Goal: Transaction & Acquisition: Purchase product/service

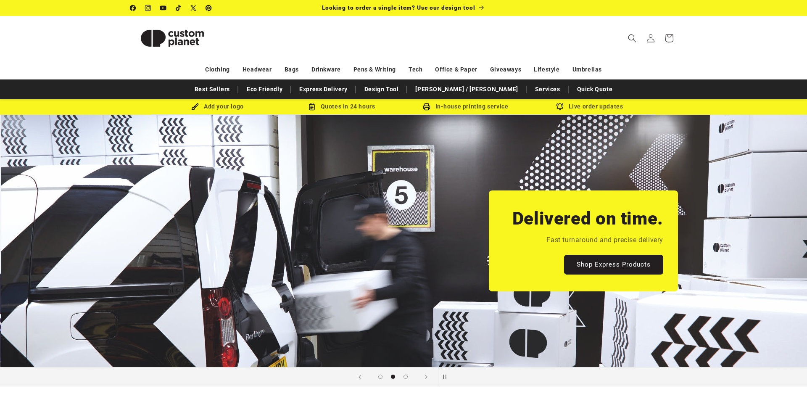
scroll to position [0, 807]
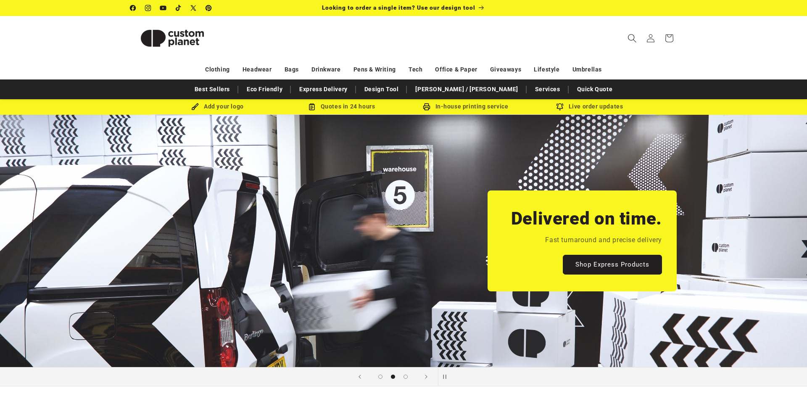
click at [626, 37] on span "Search" at bounding box center [632, 38] width 18 height 18
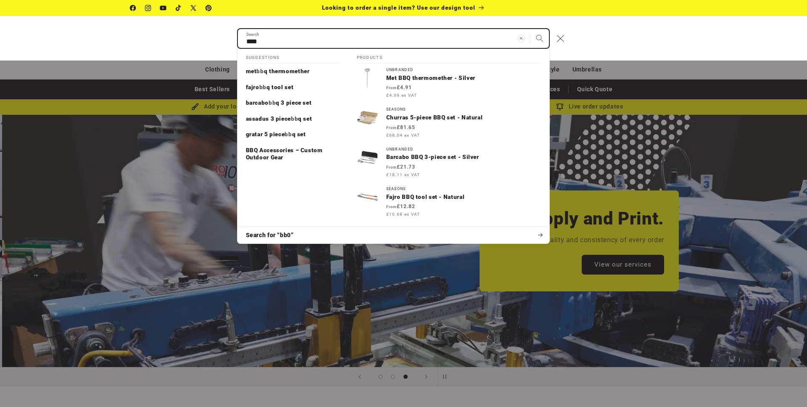
scroll to position [0, 1614]
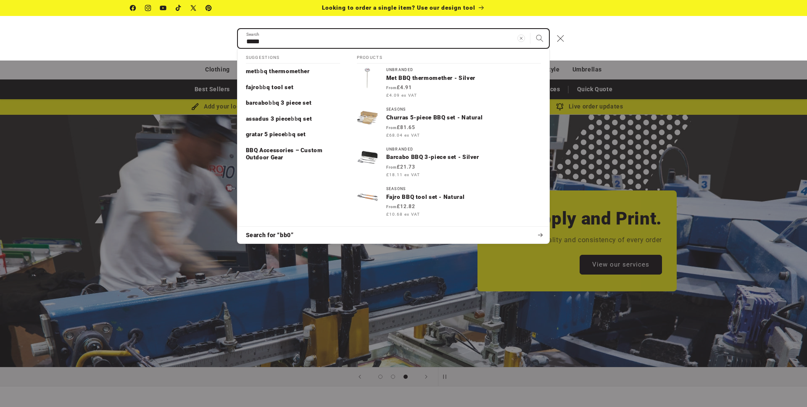
type input "*****"
click at [530, 29] on button "Search" at bounding box center [539, 38] width 18 height 18
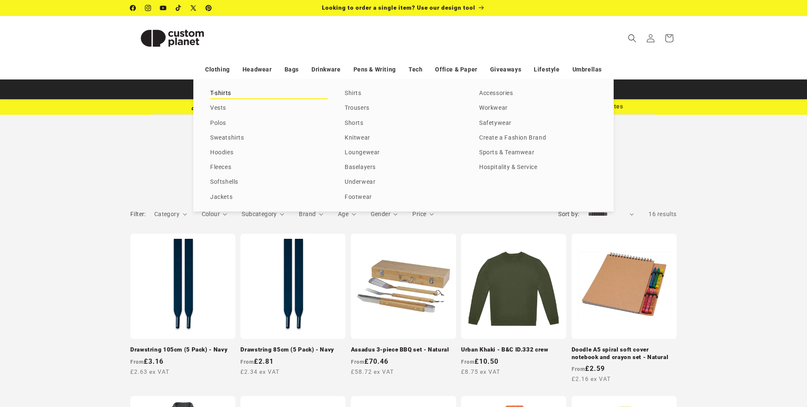
click at [213, 95] on link "T-shirts" at bounding box center [269, 93] width 118 height 11
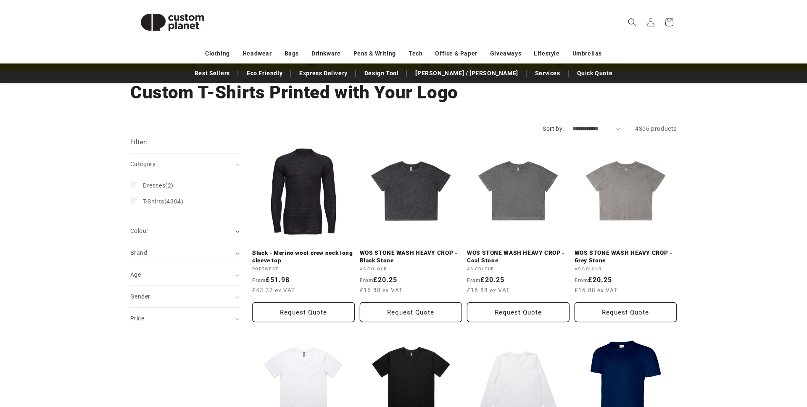
scroll to position [51, 0]
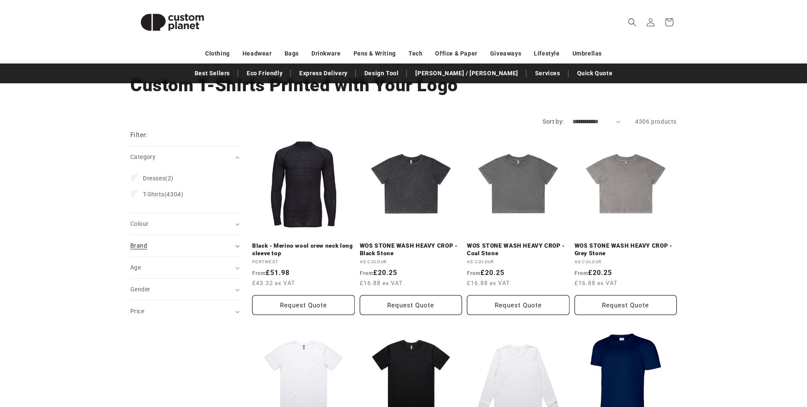
click at [171, 249] on div "Brand (0)" at bounding box center [181, 245] width 102 height 9
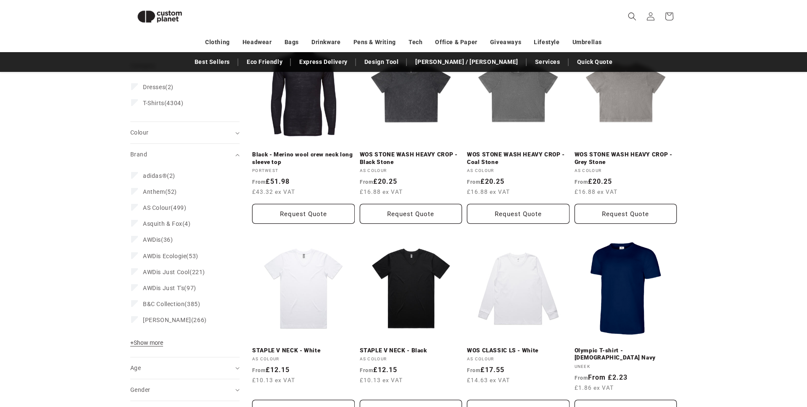
click at [159, 343] on span "+ Show more" at bounding box center [146, 342] width 33 height 7
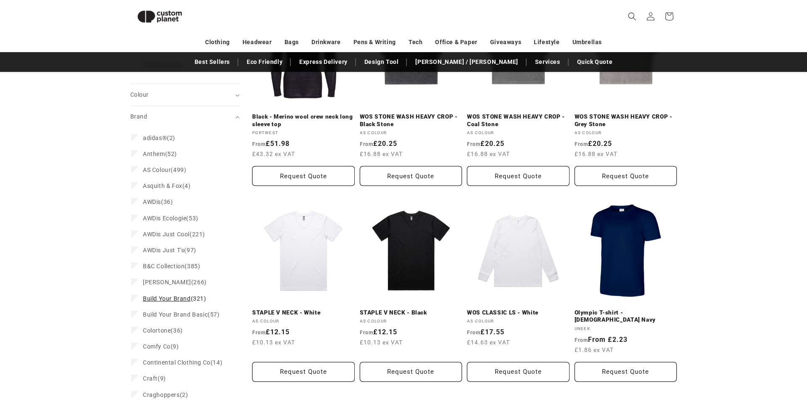
scroll to position [200, 0]
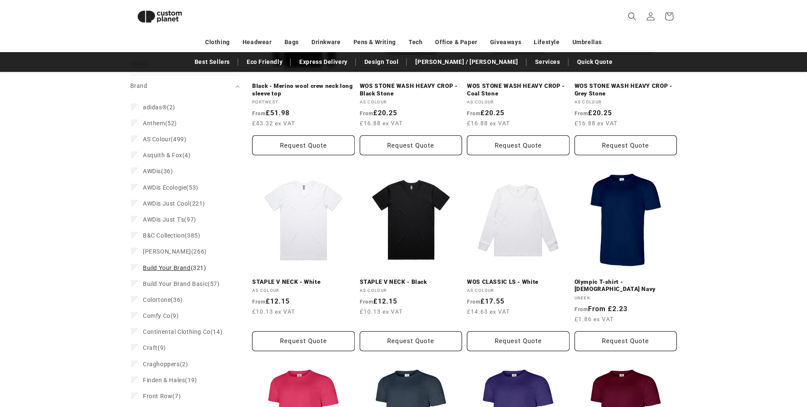
click at [133, 271] on label "Build Your Brand (321) Build Your Brand (321 products)" at bounding box center [182, 268] width 103 height 16
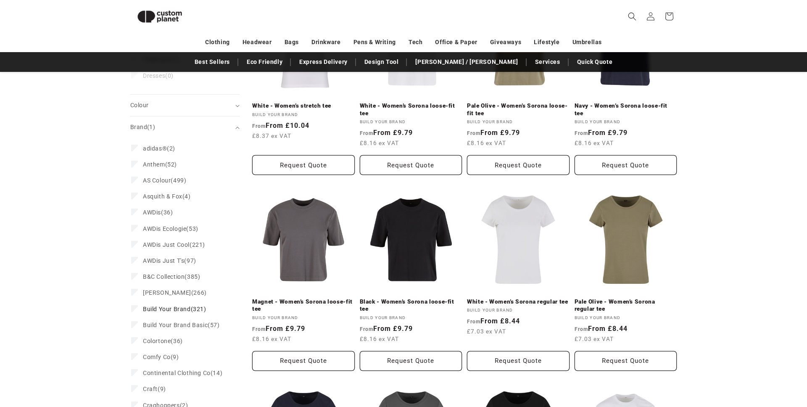
scroll to position [179, 0]
click at [131, 327] on label "Build Your Brand Basic (57) Build Your Brand Basic (57 products)" at bounding box center [182, 325] width 103 height 16
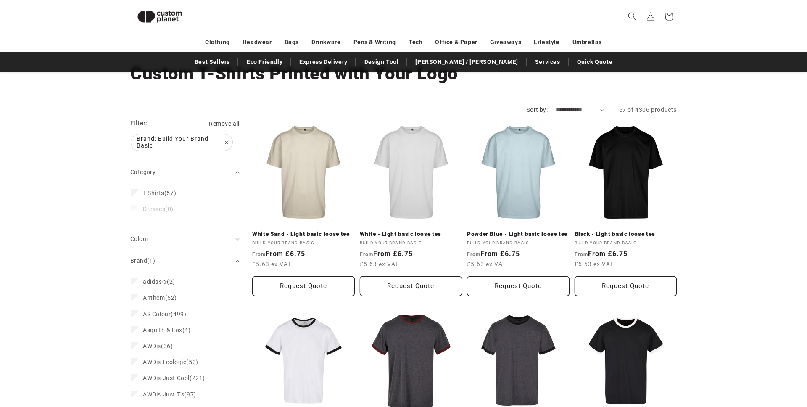
scroll to position [34, 0]
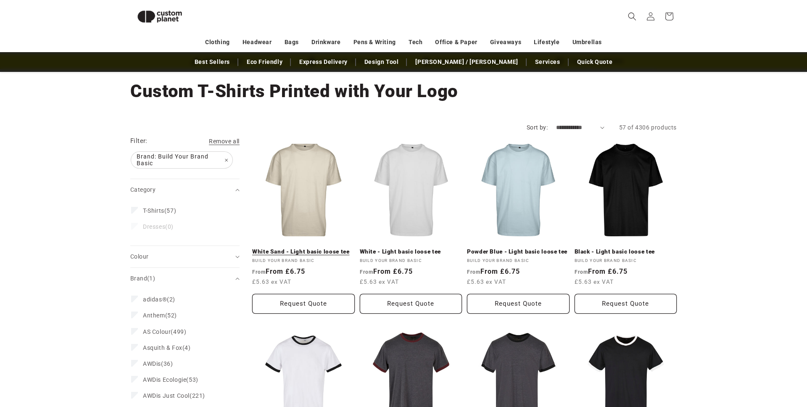
click at [300, 248] on link "White Sand - Light basic loose tee" at bounding box center [303, 252] width 103 height 8
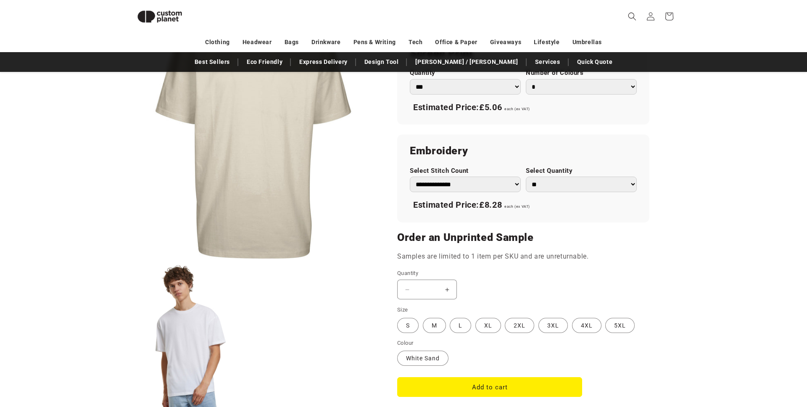
scroll to position [426, 0]
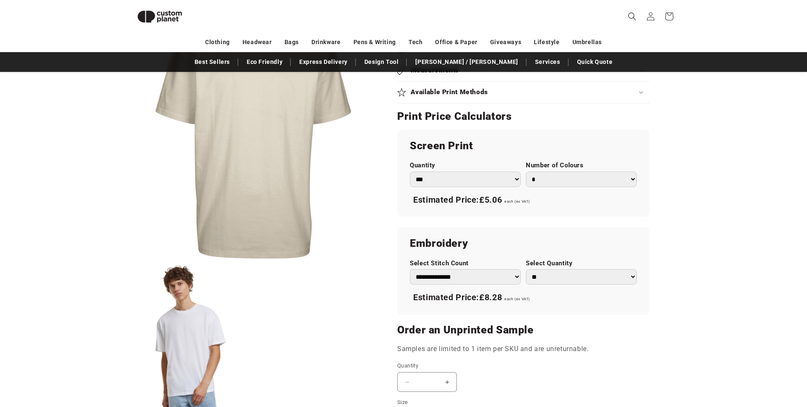
click at [481, 185] on select "*** *** *** **** **** **** ***** *****" at bounding box center [465, 179] width 111 height 16
select select "**"
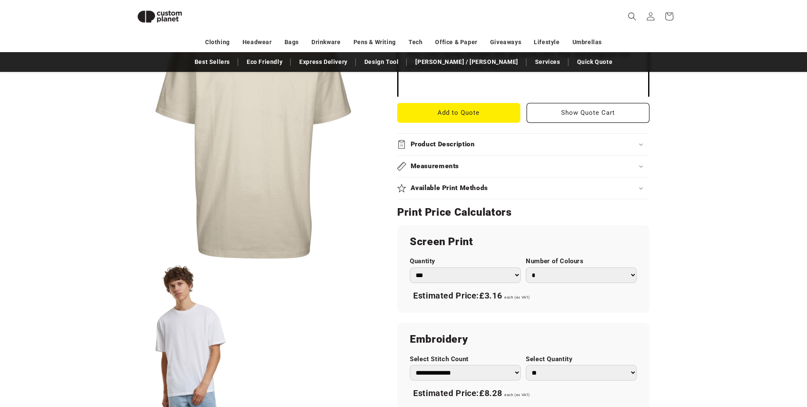
scroll to position [391, 0]
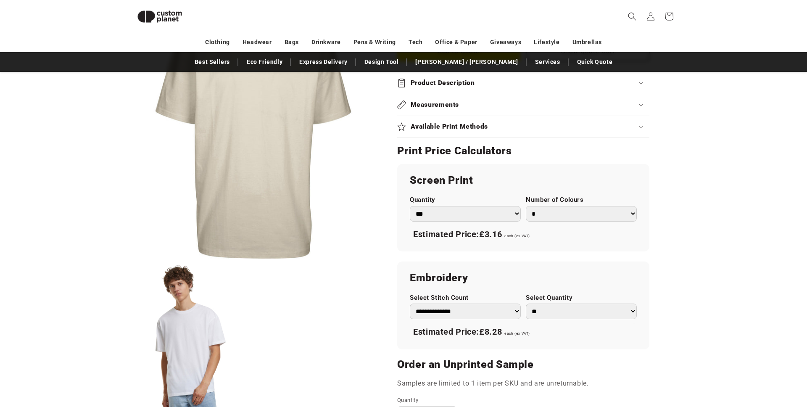
click at [573, 214] on select "* * * * * * *" at bounding box center [581, 214] width 111 height 16
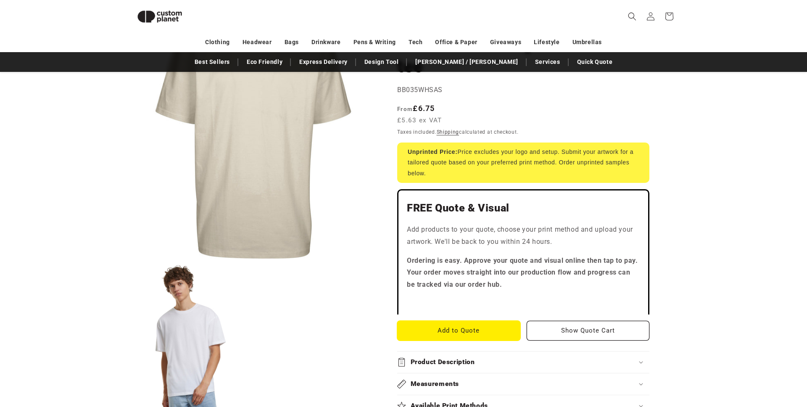
scroll to position [108, 0]
click at [458, 327] on button "Add to Quote" at bounding box center [458, 331] width 123 height 20
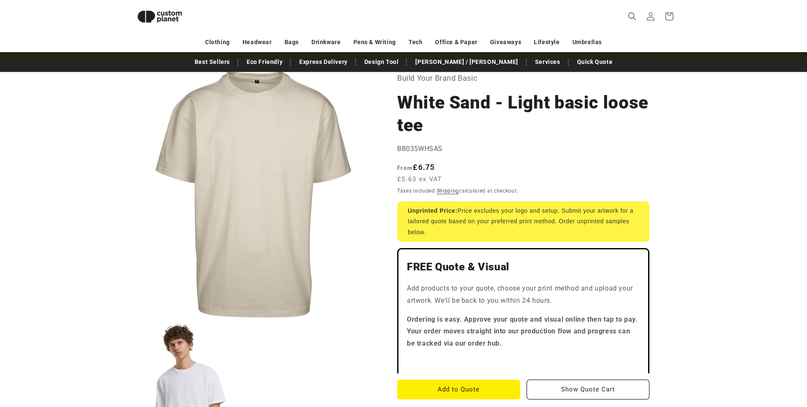
scroll to position [13, 0]
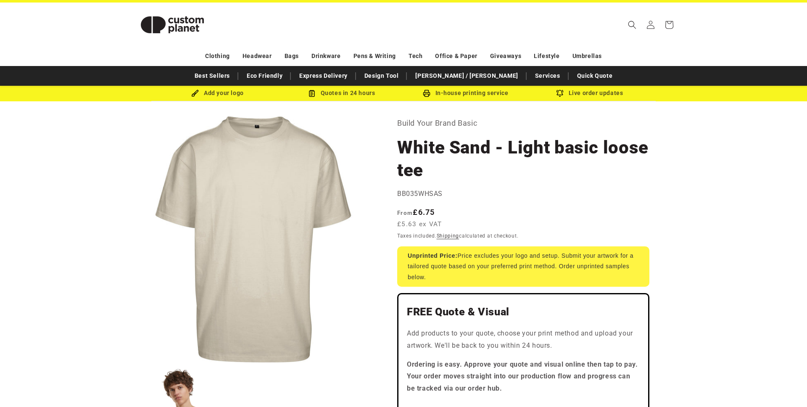
drag, startPoint x: 415, startPoint y: 213, endPoint x: 449, endPoint y: 213, distance: 34.0
click at [449, 213] on div "Regular price From £6.75 £5.63 ex VAT Regular price Sale price £6.75 Unit price…" at bounding box center [523, 218] width 252 height 25
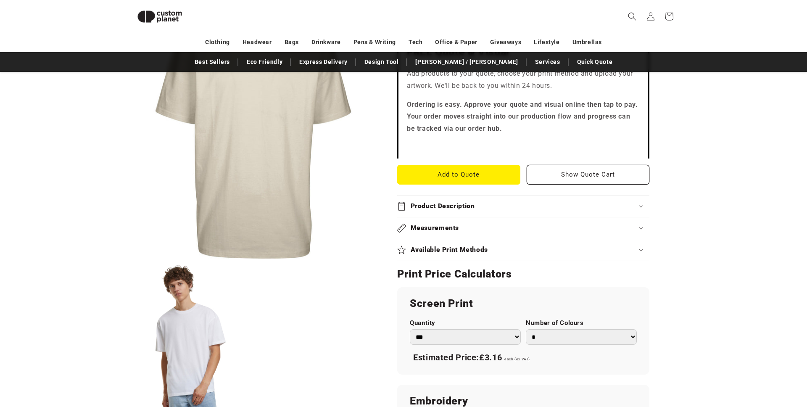
scroll to position [272, 0]
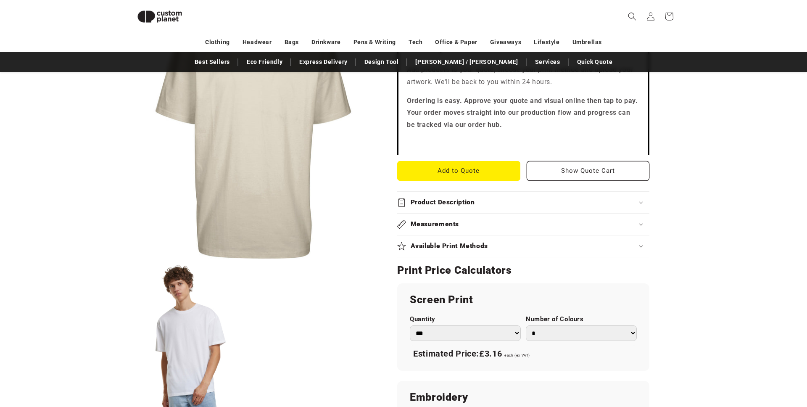
click at [479, 204] on div "Product Description" at bounding box center [523, 202] width 252 height 9
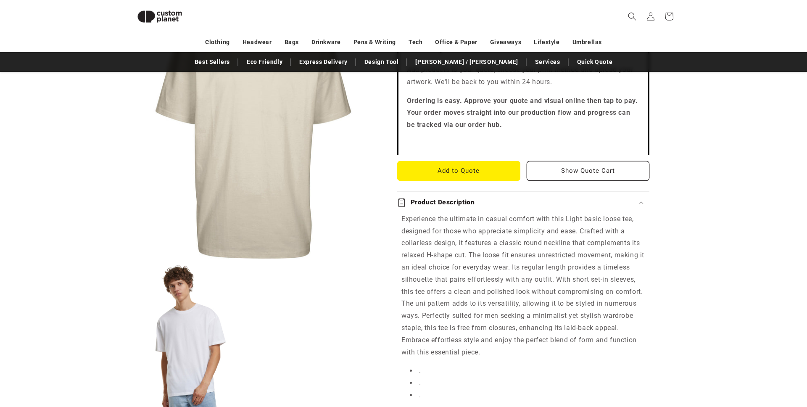
click at [479, 204] on div "Product Description" at bounding box center [523, 202] width 252 height 9
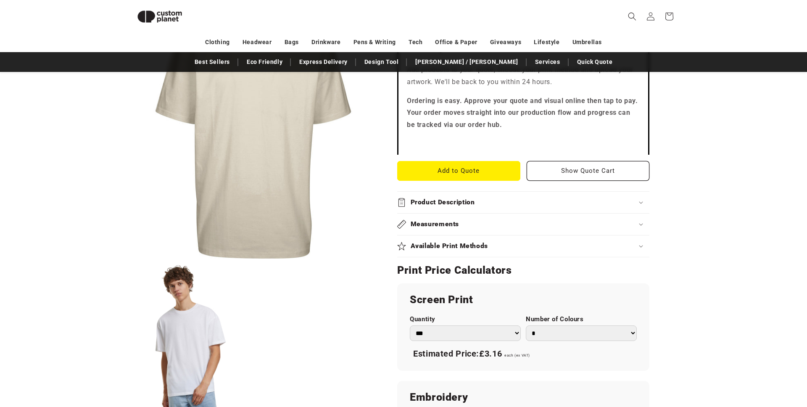
drag, startPoint x: 476, startPoint y: 217, endPoint x: 476, endPoint y: 226, distance: 8.8
click at [476, 217] on summary "Measurements" at bounding box center [523, 223] width 252 height 21
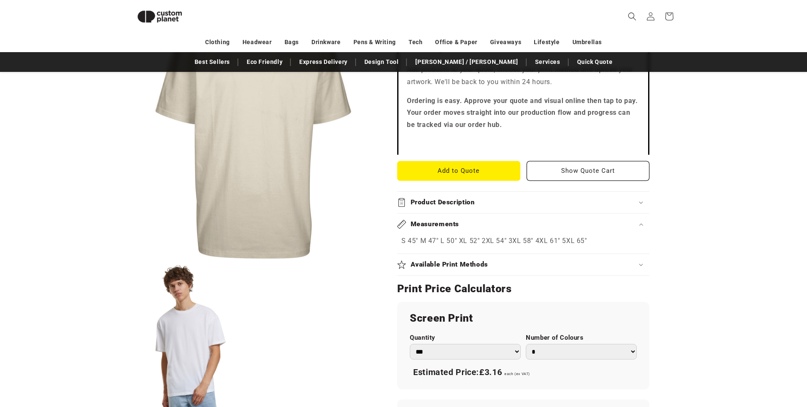
click at [476, 227] on div "Measurements" at bounding box center [523, 224] width 252 height 9
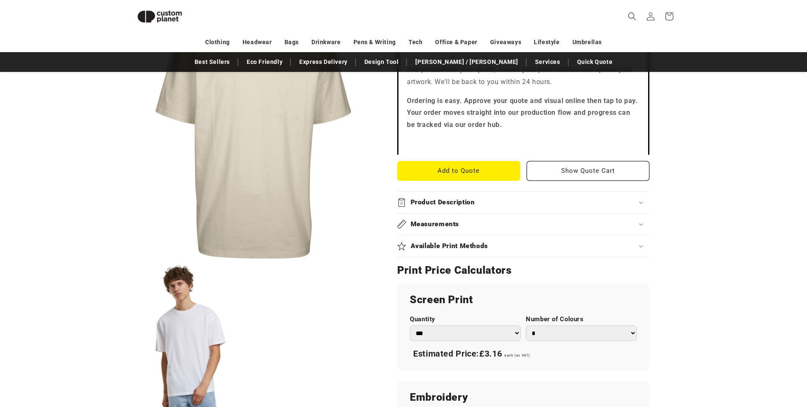
click at [475, 248] on h2 "Available Print Methods" at bounding box center [450, 246] width 78 height 9
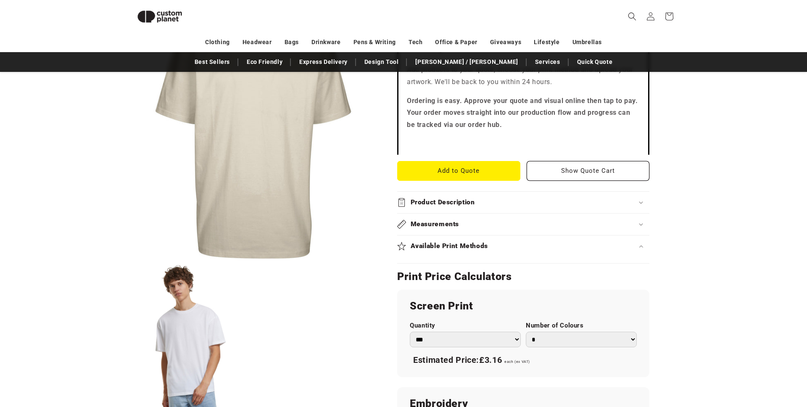
click at [475, 248] on h2 "Available Print Methods" at bounding box center [450, 246] width 78 height 9
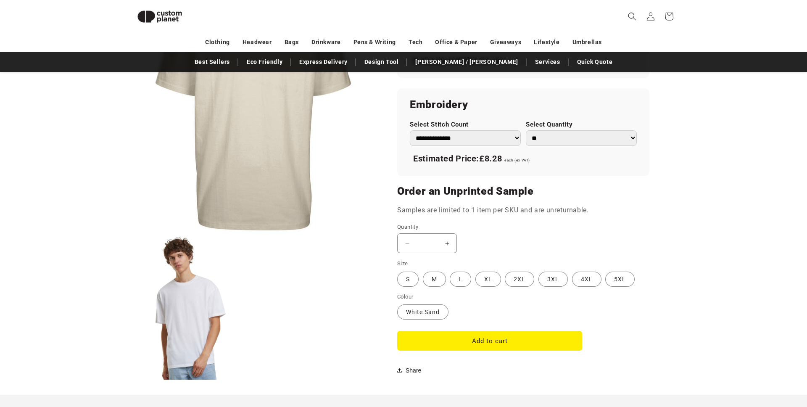
scroll to position [598, 0]
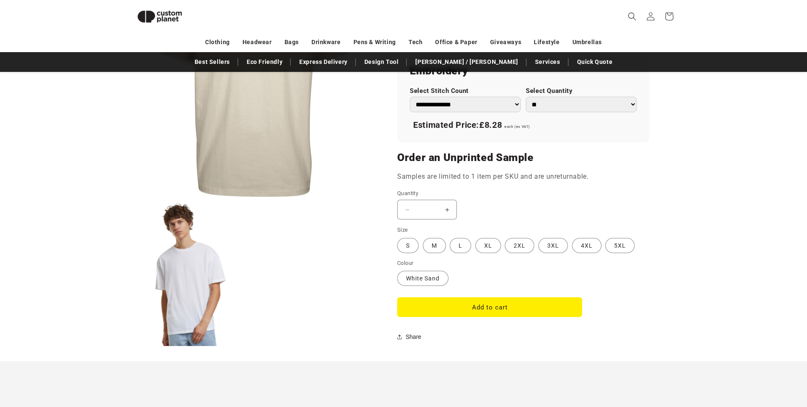
click at [440, 211] on button "Increase quantity for White Sand - Light basic loose tee" at bounding box center [446, 210] width 19 height 20
click at [427, 211] on input "*" at bounding box center [426, 210] width 21 height 20
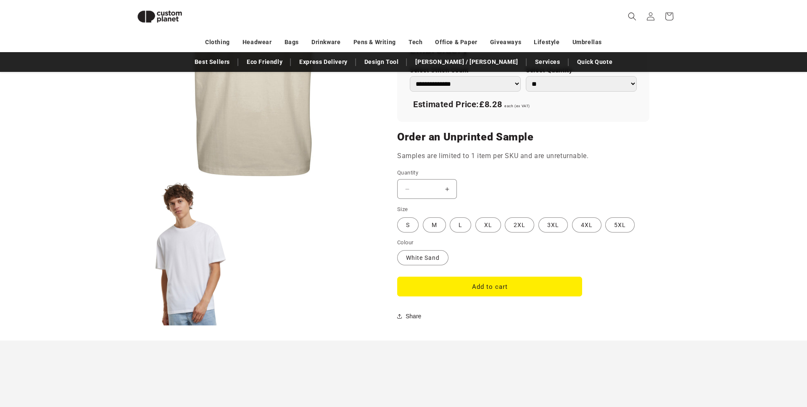
scroll to position [622, 0]
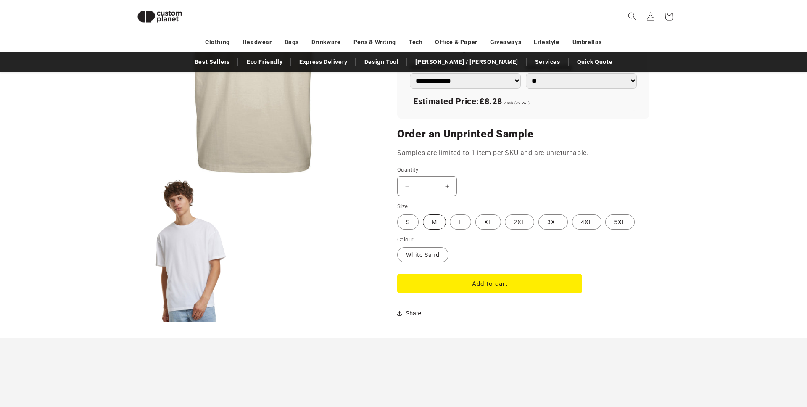
click at [437, 225] on label "M Variant sold out or unavailable" at bounding box center [434, 221] width 23 height 15
type input "*"
click at [492, 283] on button "Add to cart" at bounding box center [489, 284] width 185 height 20
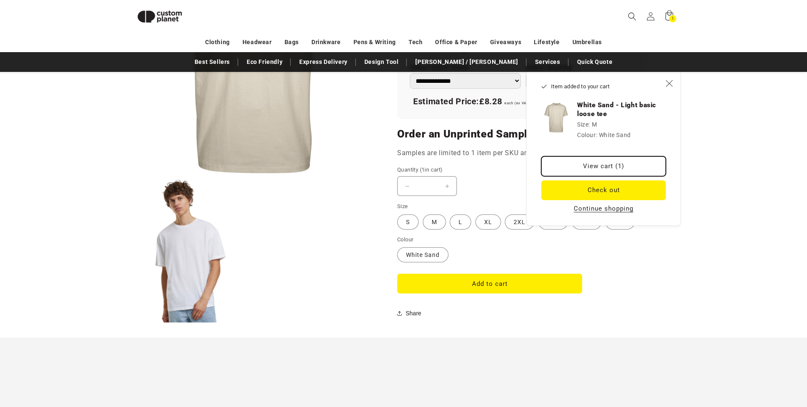
click at [561, 160] on link "View cart (1)" at bounding box center [603, 166] width 124 height 20
click at [669, 81] on icon "Close" at bounding box center [669, 83] width 8 height 8
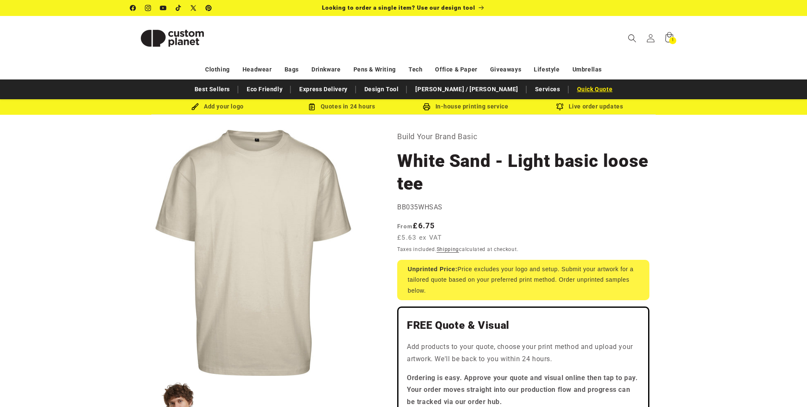
click at [573, 90] on link "Quick Quote" at bounding box center [595, 89] width 44 height 15
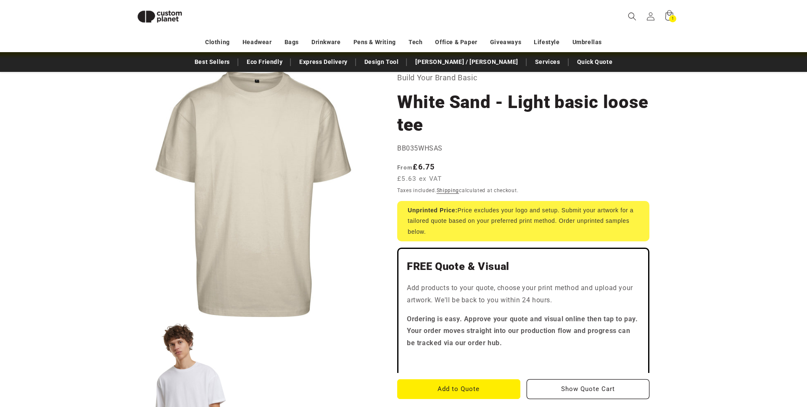
scroll to position [44, 0]
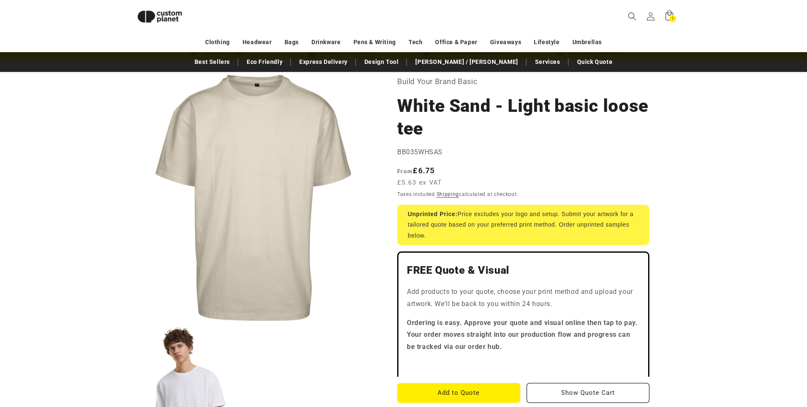
click at [425, 171] on strong "From £6.75" at bounding box center [416, 170] width 38 height 9
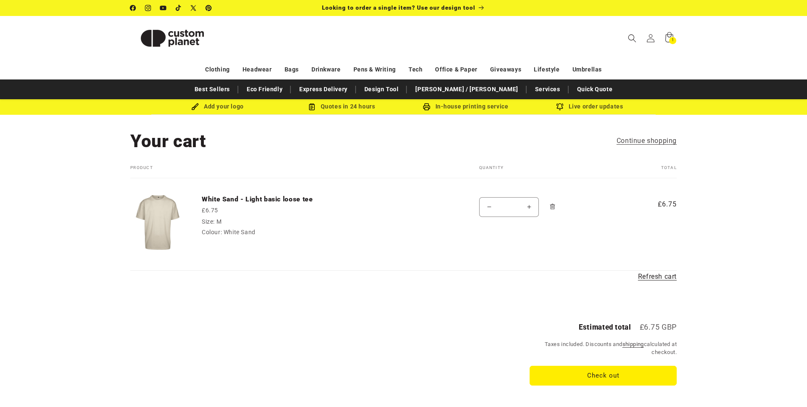
click at [514, 207] on input "*" at bounding box center [508, 207] width 21 height 20
type input "**"
type input "*"
click at [487, 256] on div "Your cart Product Total Quantity Total White Sand - Light basic loose tee £6.75…" at bounding box center [403, 218] width 546 height 106
click at [530, 204] on button "Increase quantity for White Sand - Light basic loose tee" at bounding box center [528, 207] width 19 height 20
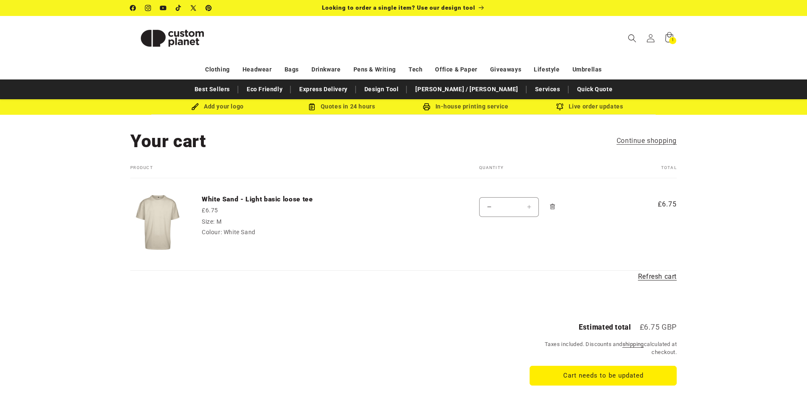
click at [529, 210] on button "Increase quantity for White Sand - Light basic loose tee" at bounding box center [528, 207] width 19 height 20
click at [531, 207] on button "Increase quantity for White Sand - Light basic loose tee" at bounding box center [528, 207] width 19 height 20
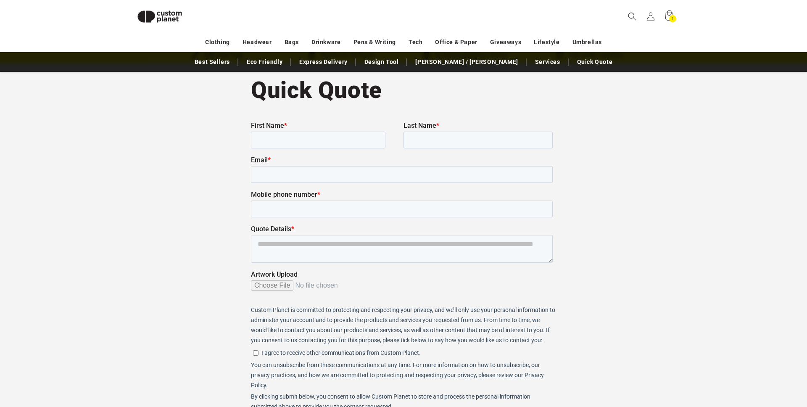
scroll to position [42, 0]
